Goal: Task Accomplishment & Management: Use online tool/utility

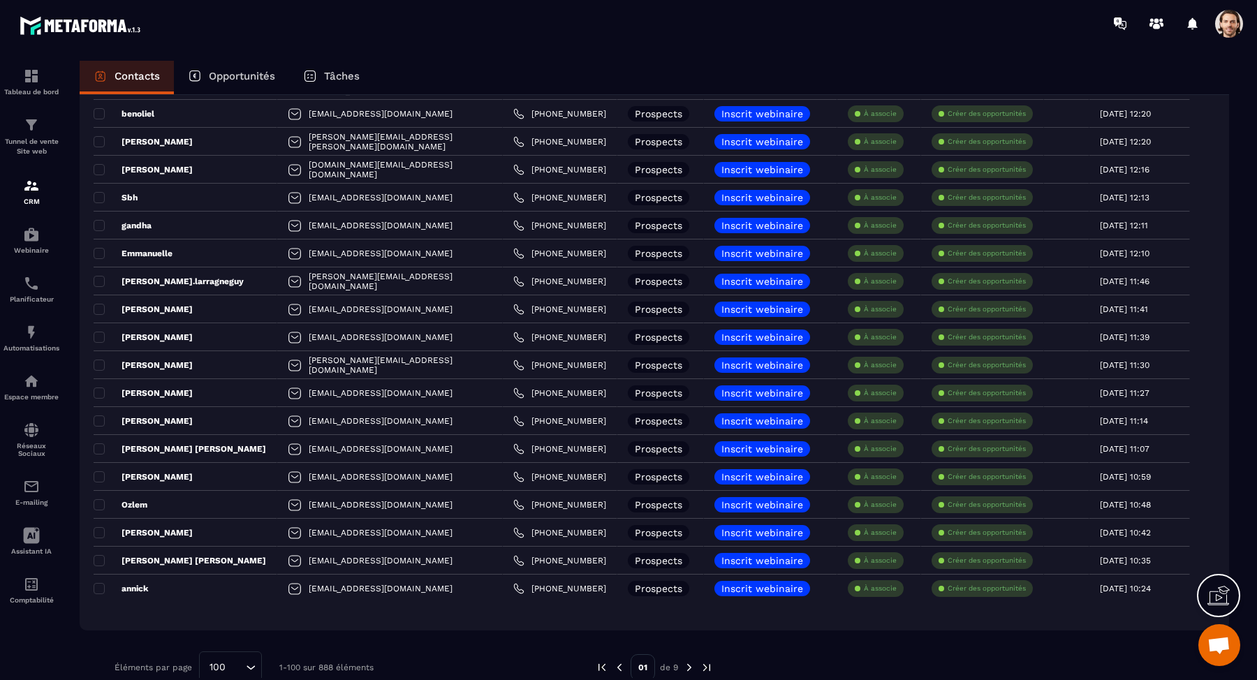
scroll to position [2431, 0]
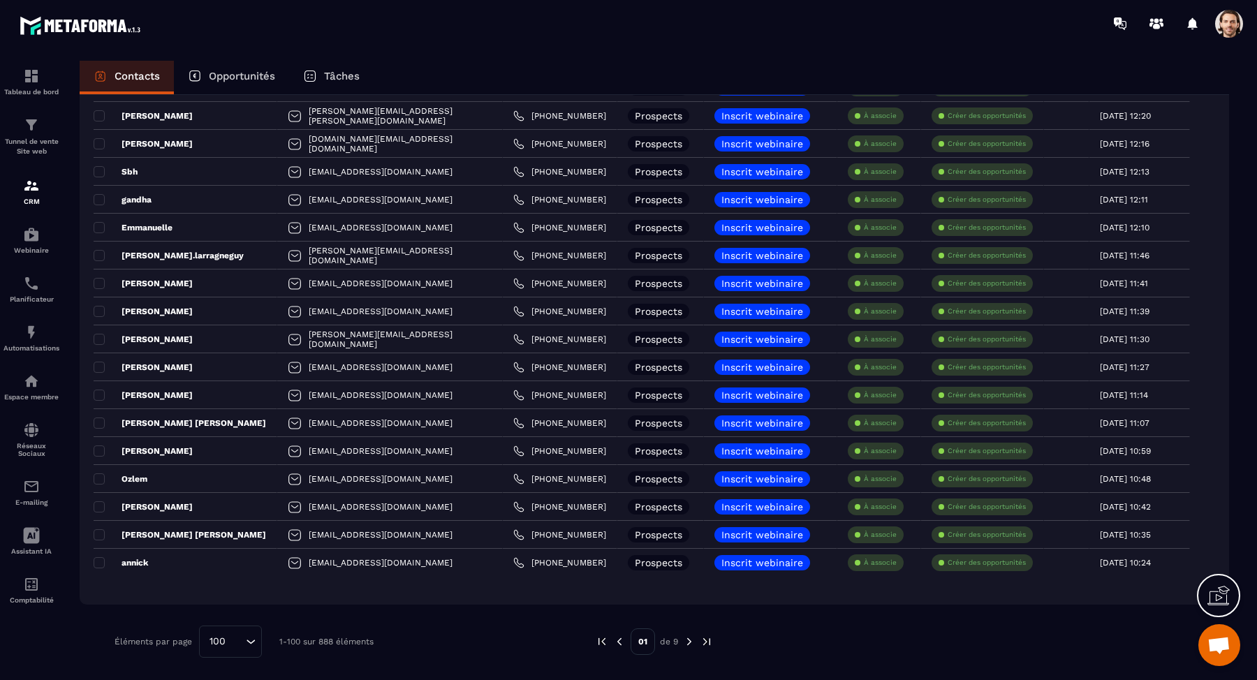
click at [688, 640] on img at bounding box center [689, 641] width 13 height 13
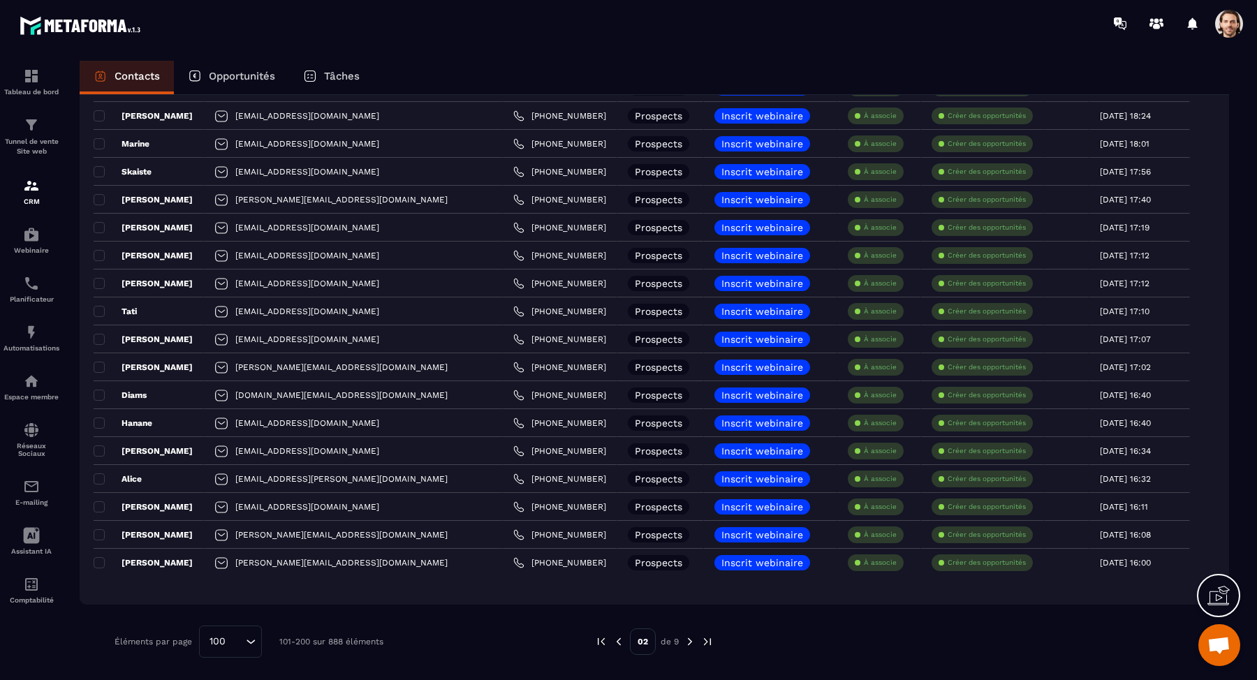
click at [692, 642] on img at bounding box center [689, 641] width 13 height 13
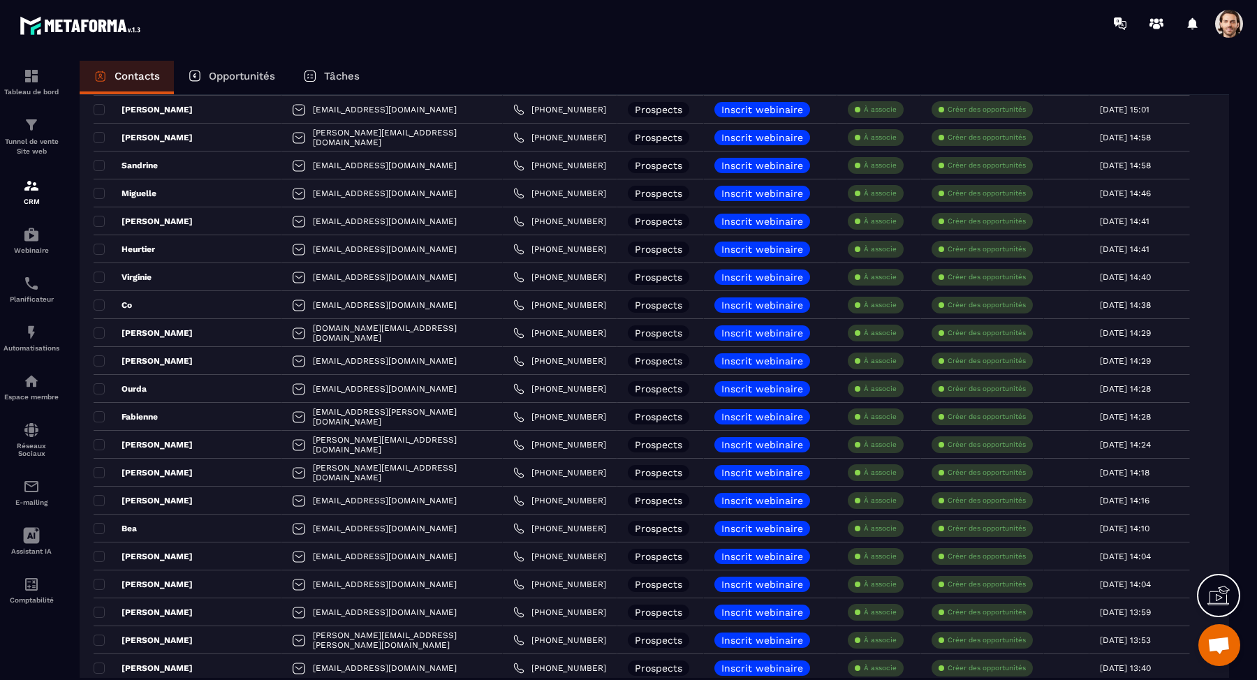
scroll to position [0, 0]
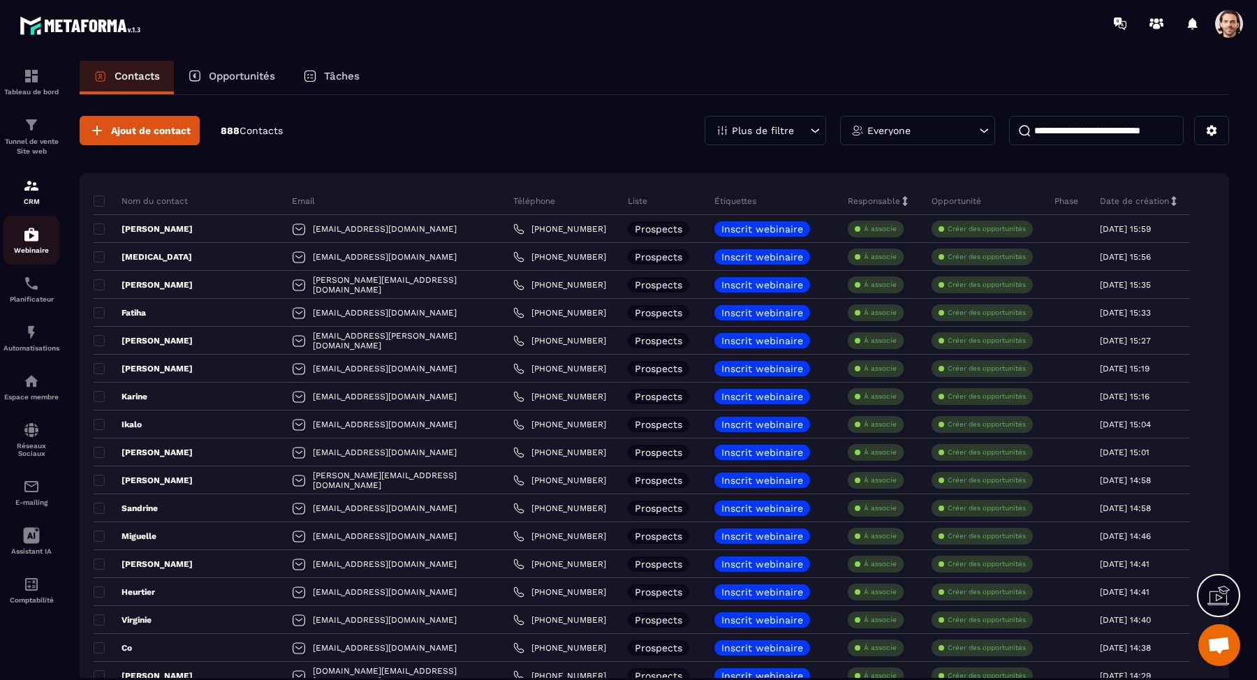
click at [46, 244] on div "Webinaire" at bounding box center [31, 240] width 56 height 28
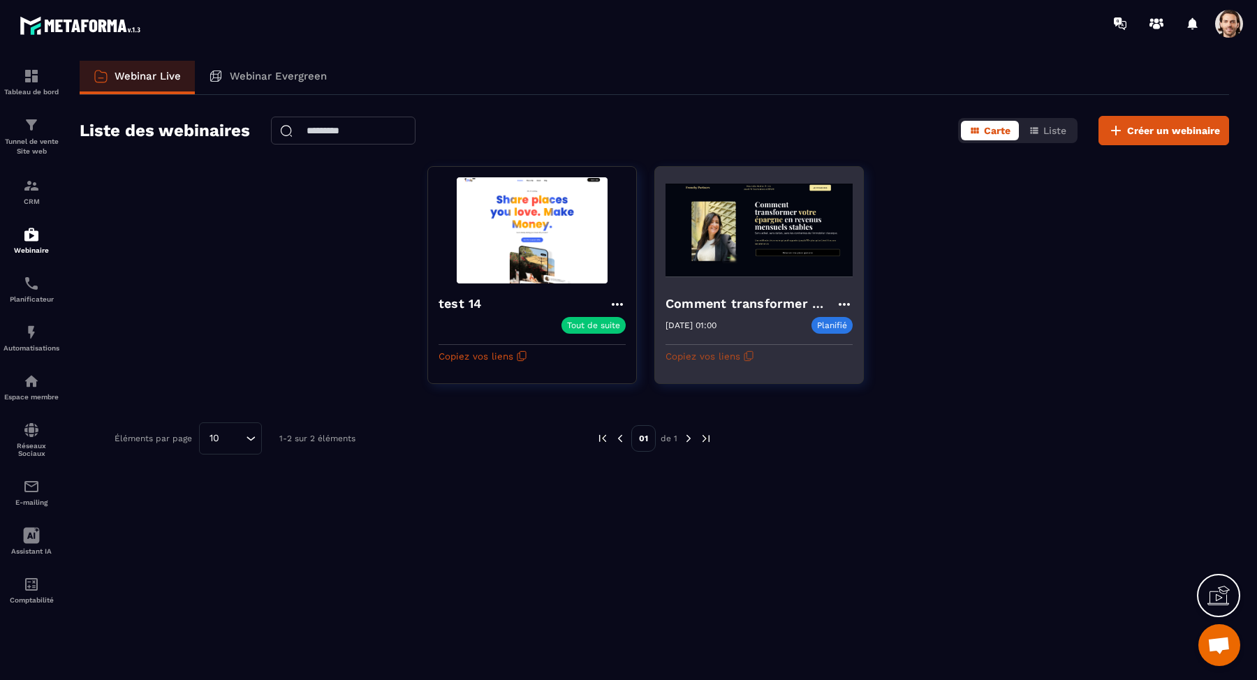
click at [743, 354] on icon "button" at bounding box center [748, 355] width 11 height 11
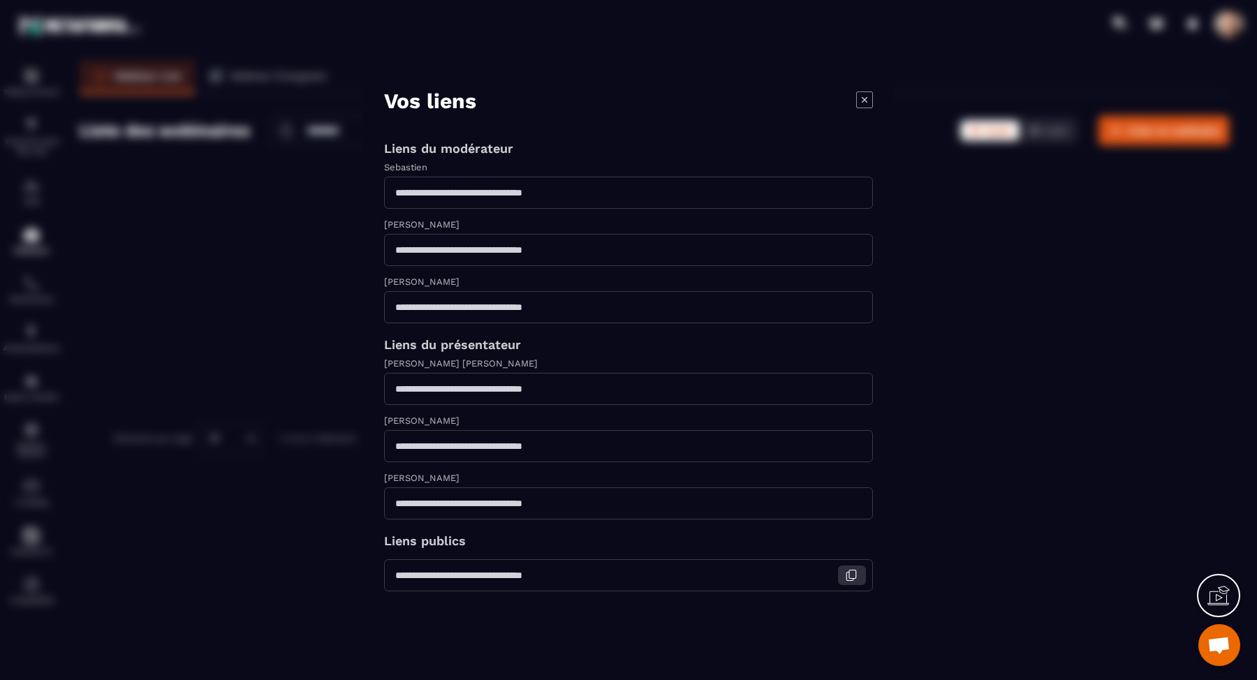
click at [845, 571] on icon "Modal window" at bounding box center [851, 575] width 13 height 13
click at [868, 96] on icon "Modal window" at bounding box center [864, 99] width 17 height 17
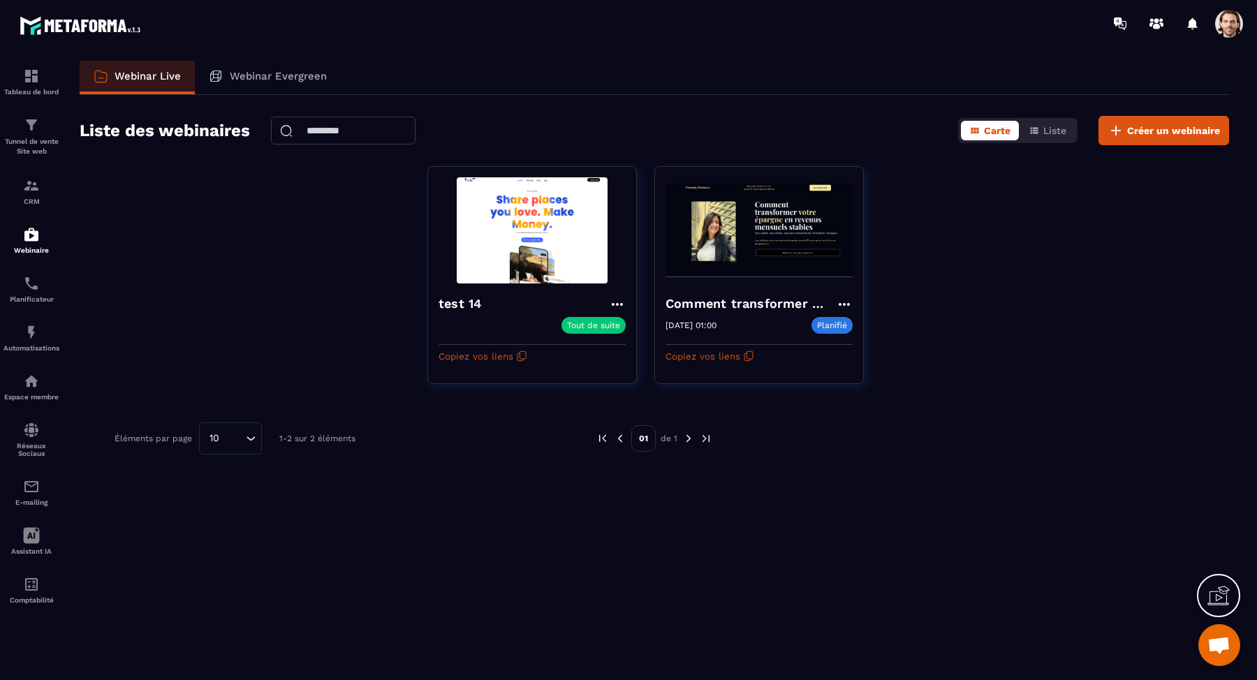
click at [1224, 30] on span at bounding box center [1229, 24] width 28 height 28
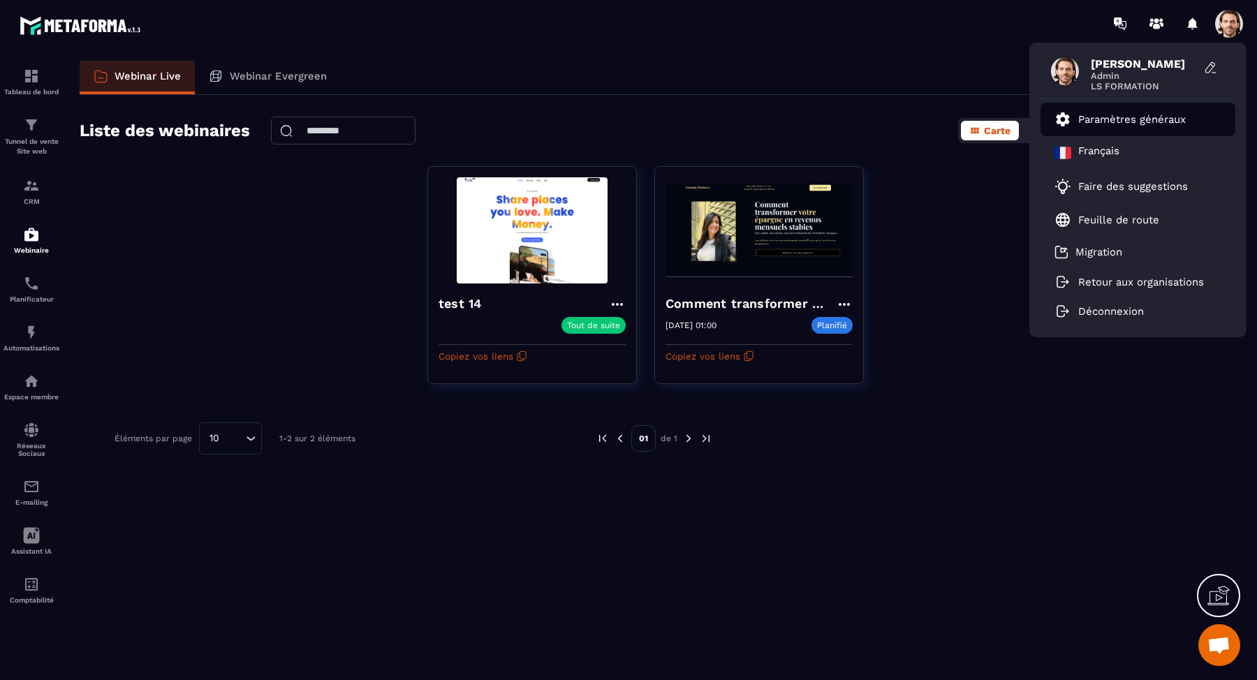
click at [1159, 116] on p "Paramètres généraux" at bounding box center [1132, 119] width 108 height 13
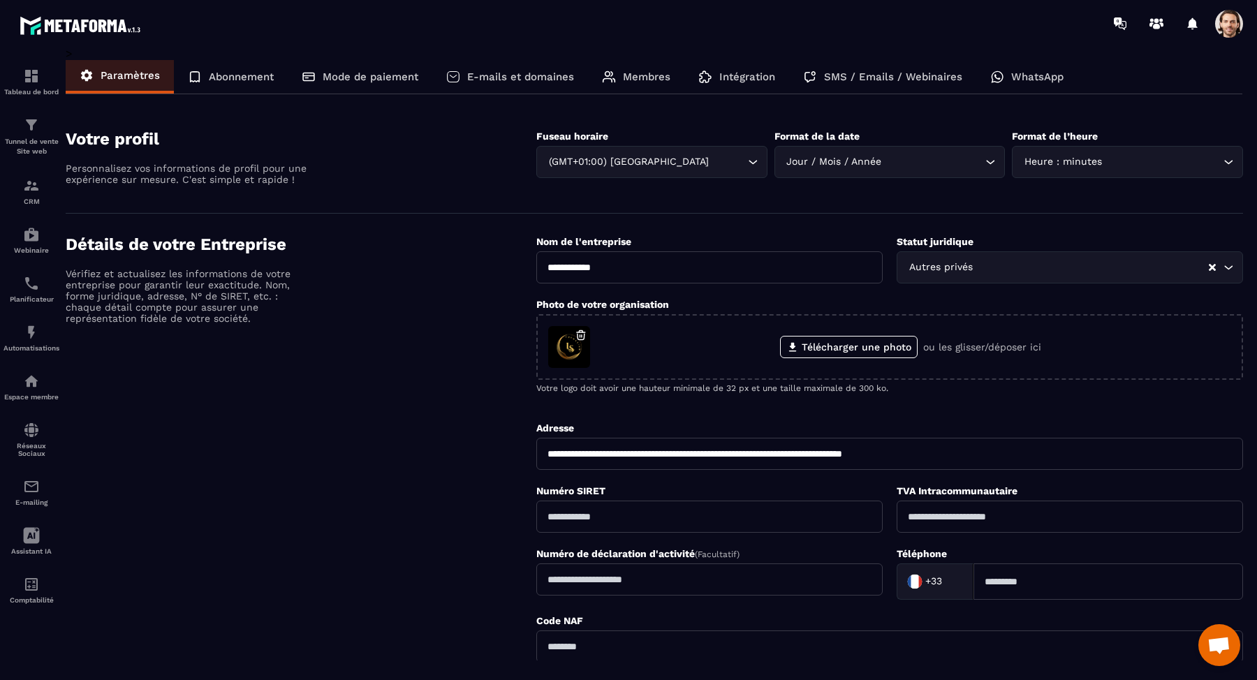
click at [877, 80] on p "SMS / Emails / Webinaires" at bounding box center [893, 77] width 138 height 13
